Goal: Transaction & Acquisition: Book appointment/travel/reservation

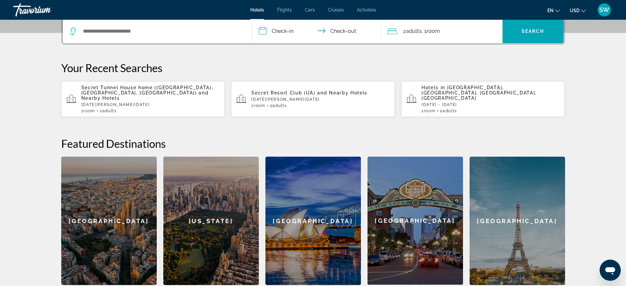
scroll to position [206, 0]
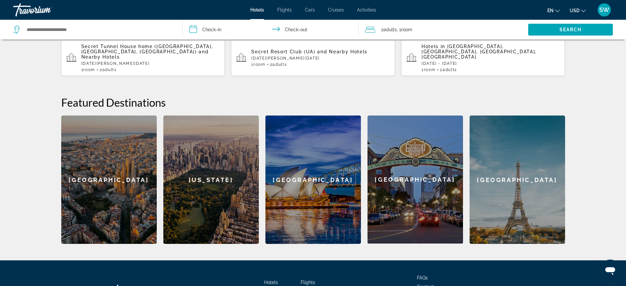
click at [225, 167] on div "[US_STATE]" at bounding box center [210, 180] width 95 height 128
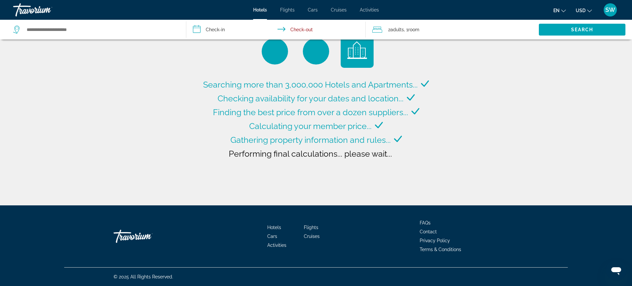
type input "**********"
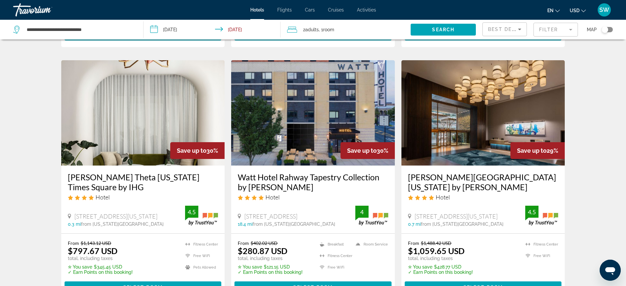
scroll to position [782, 0]
